Goal: Information Seeking & Learning: Learn about a topic

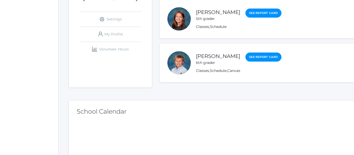
scroll to position [110, 0]
click at [206, 58] on link "[PERSON_NAME]" at bounding box center [218, 56] width 44 height 6
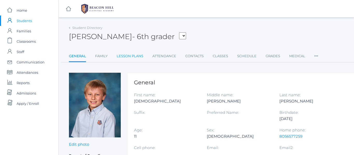
click at [137, 55] on link "Lesson Plans" at bounding box center [130, 56] width 27 height 10
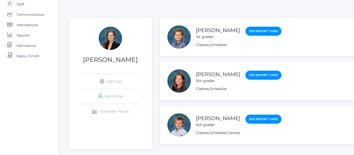
scroll to position [59, 0]
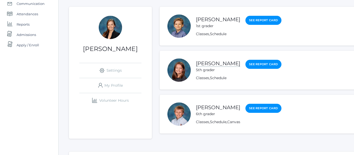
click at [203, 64] on link "[PERSON_NAME]" at bounding box center [218, 63] width 44 height 6
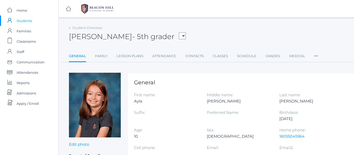
click at [143, 56] on ul "General Family Lesson Plans Attendance Contacts Classes Schedule Grades Medical…" at bounding box center [214, 56] width 290 height 11
click at [134, 57] on link "Lesson Plans" at bounding box center [130, 56] width 27 height 10
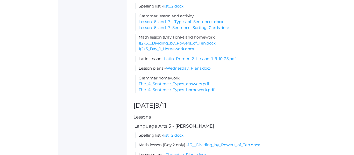
scroll to position [380, 0]
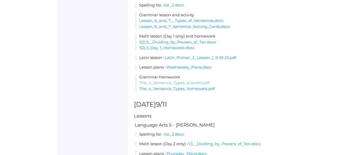
click at [181, 85] on link "The_4_Sentence_Types_answers.pdf" at bounding box center [174, 82] width 71 height 5
click at [198, 91] on link "The_4_Sentence_Types_homework.pdf" at bounding box center [177, 88] width 76 height 5
